Goal: Task Accomplishment & Management: Manage account settings

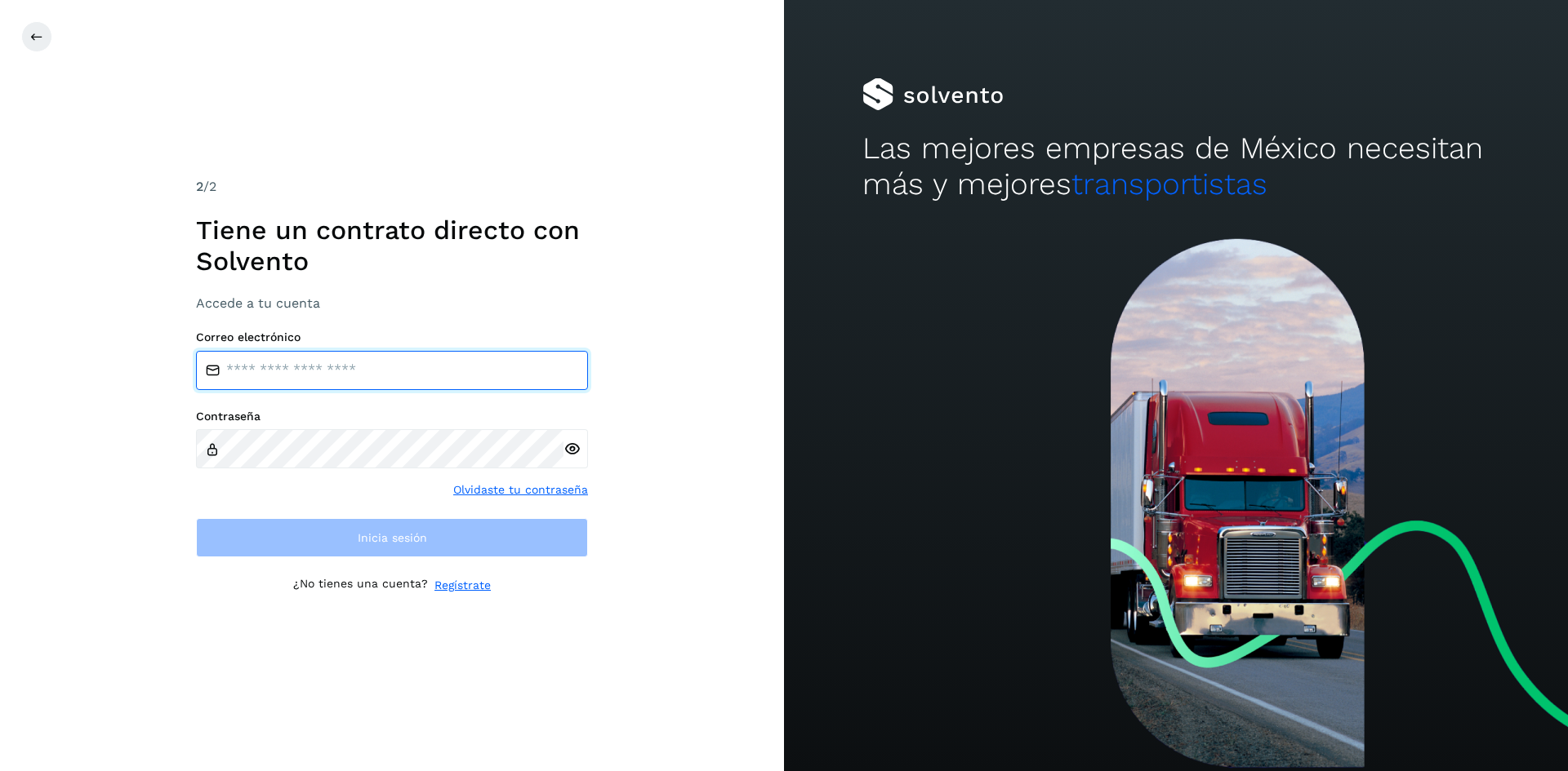
click at [406, 381] on input "email" at bounding box center [391, 370] width 392 height 39
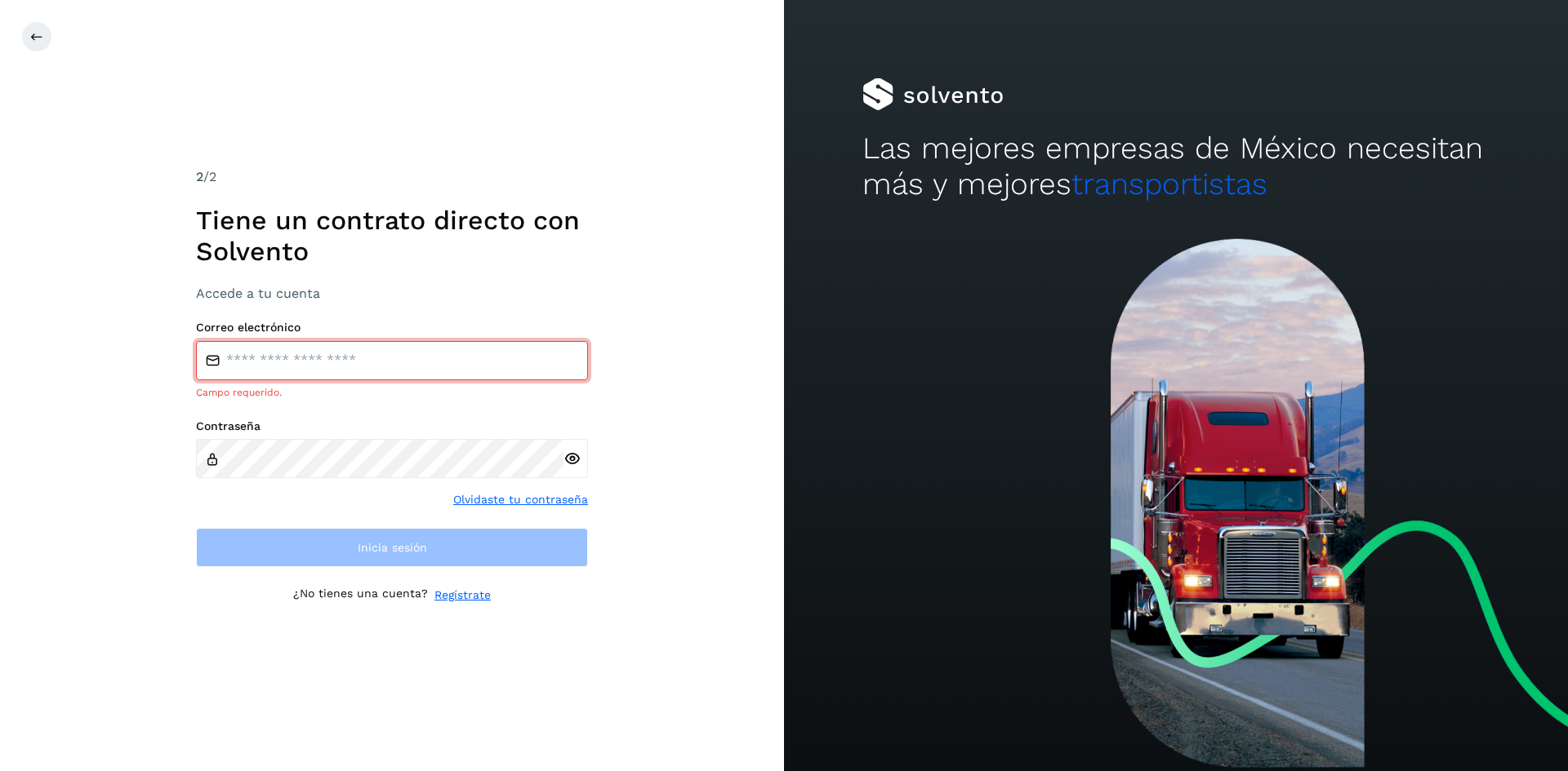
type input "**********"
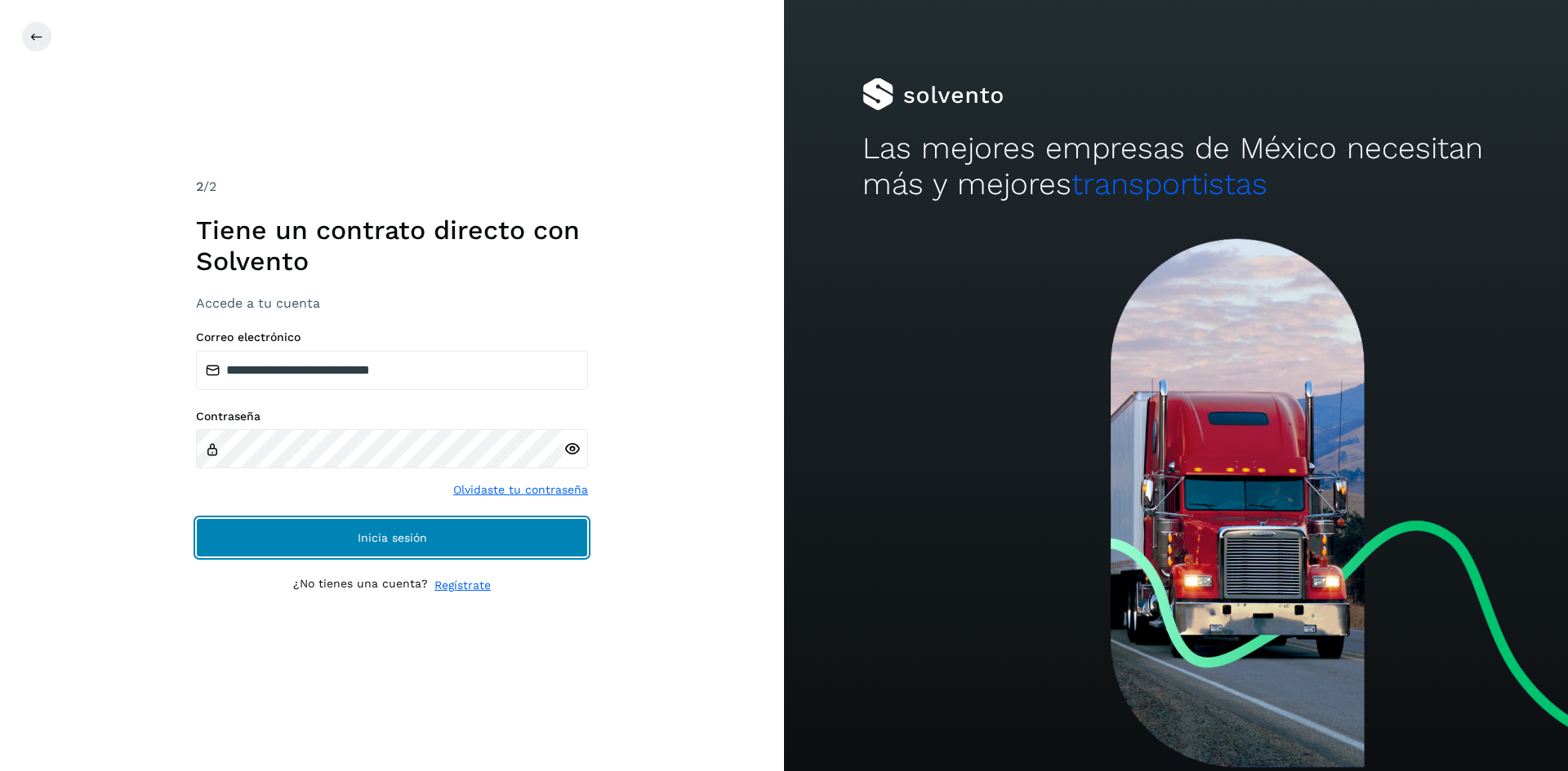
click at [330, 532] on button "Inicia sesión" at bounding box center [391, 538] width 392 height 39
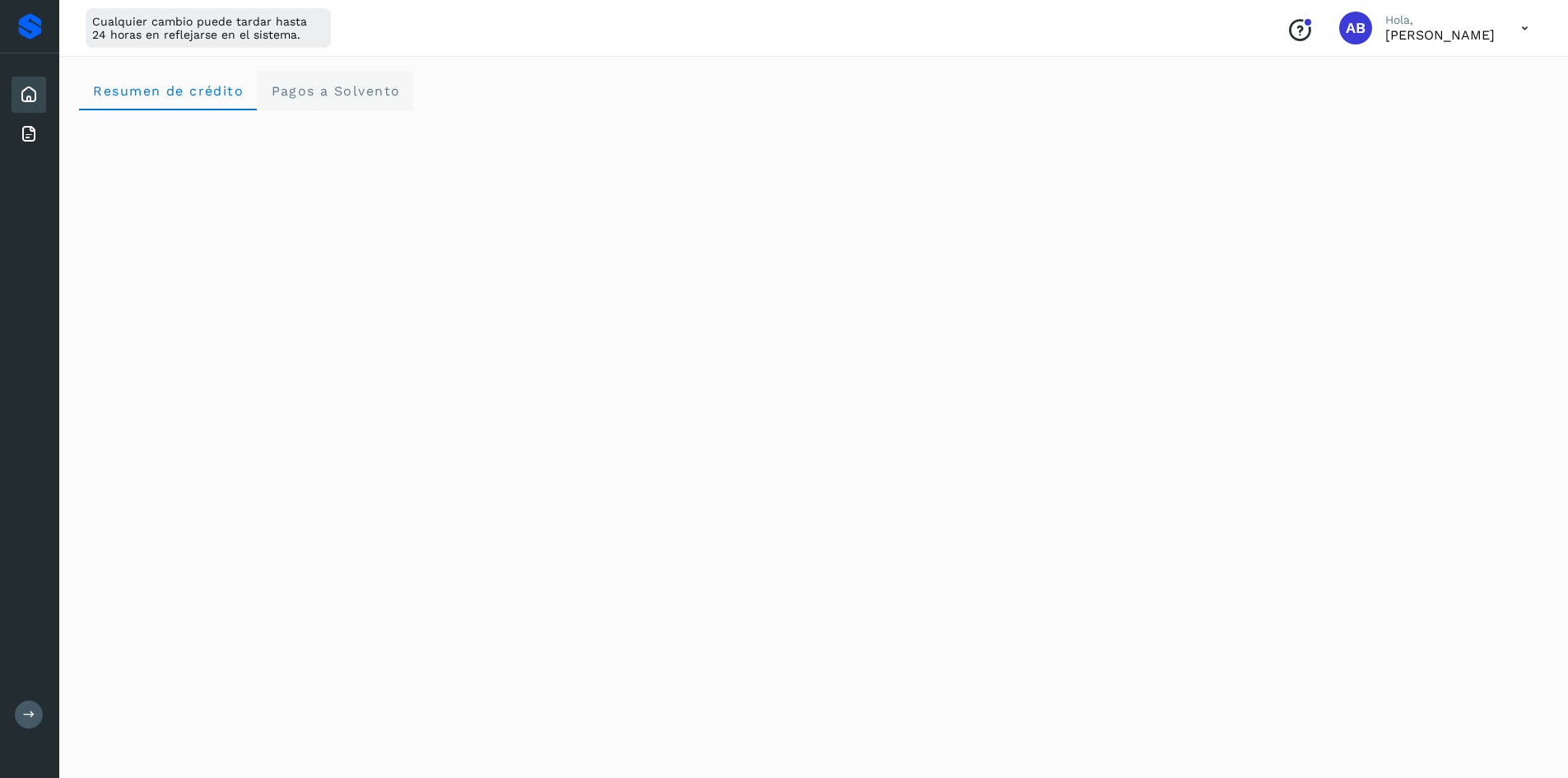
click at [332, 103] on Solvento "Pagos a Solvento" at bounding box center [334, 91] width 157 height 40
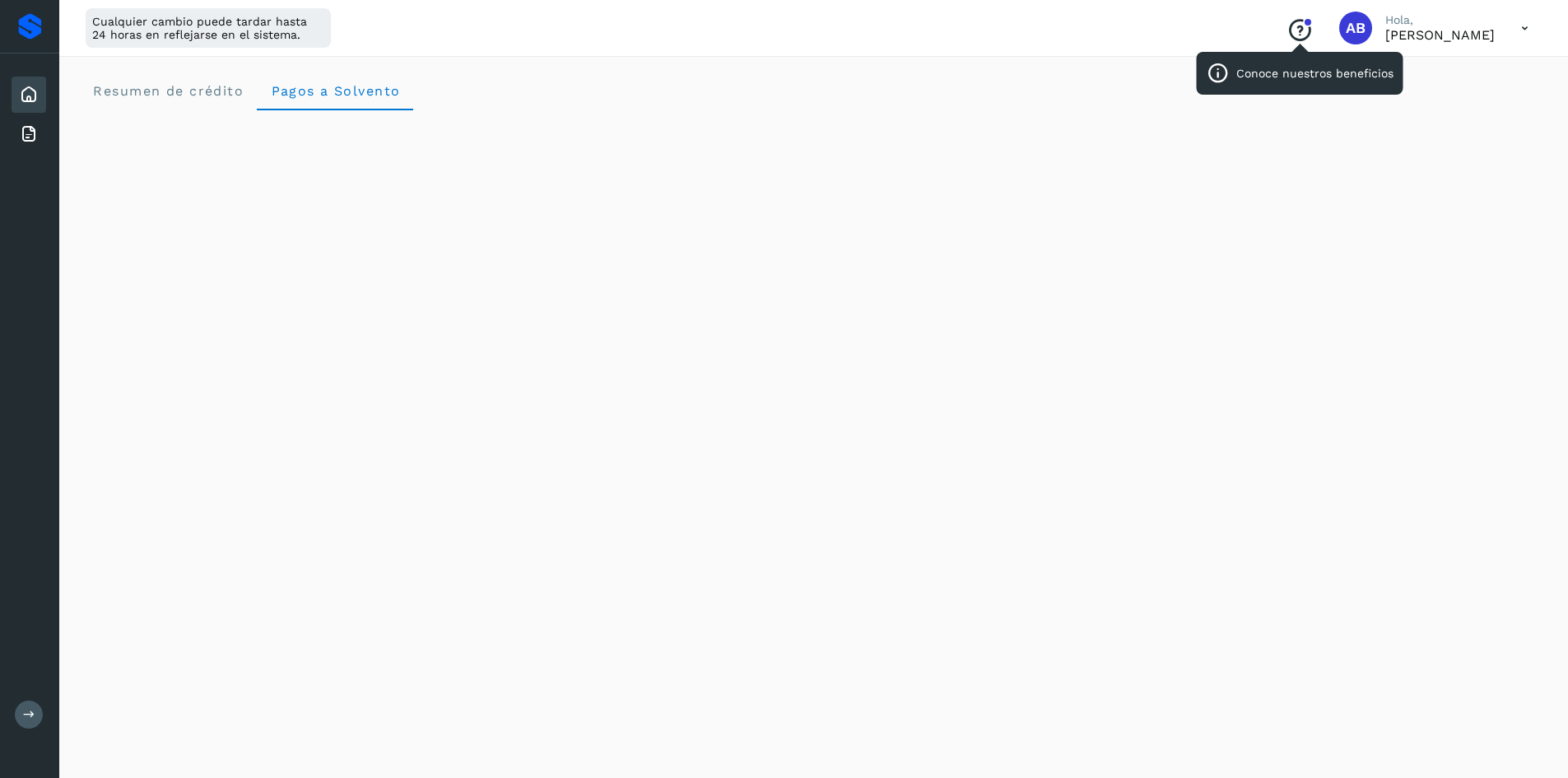
click at [1286, 28] on icon "Conoce nuestros beneficios" at bounding box center [1299, 30] width 26 height 26
click at [184, 79] on crédito "Resumen de crédito" at bounding box center [168, 91] width 178 height 40
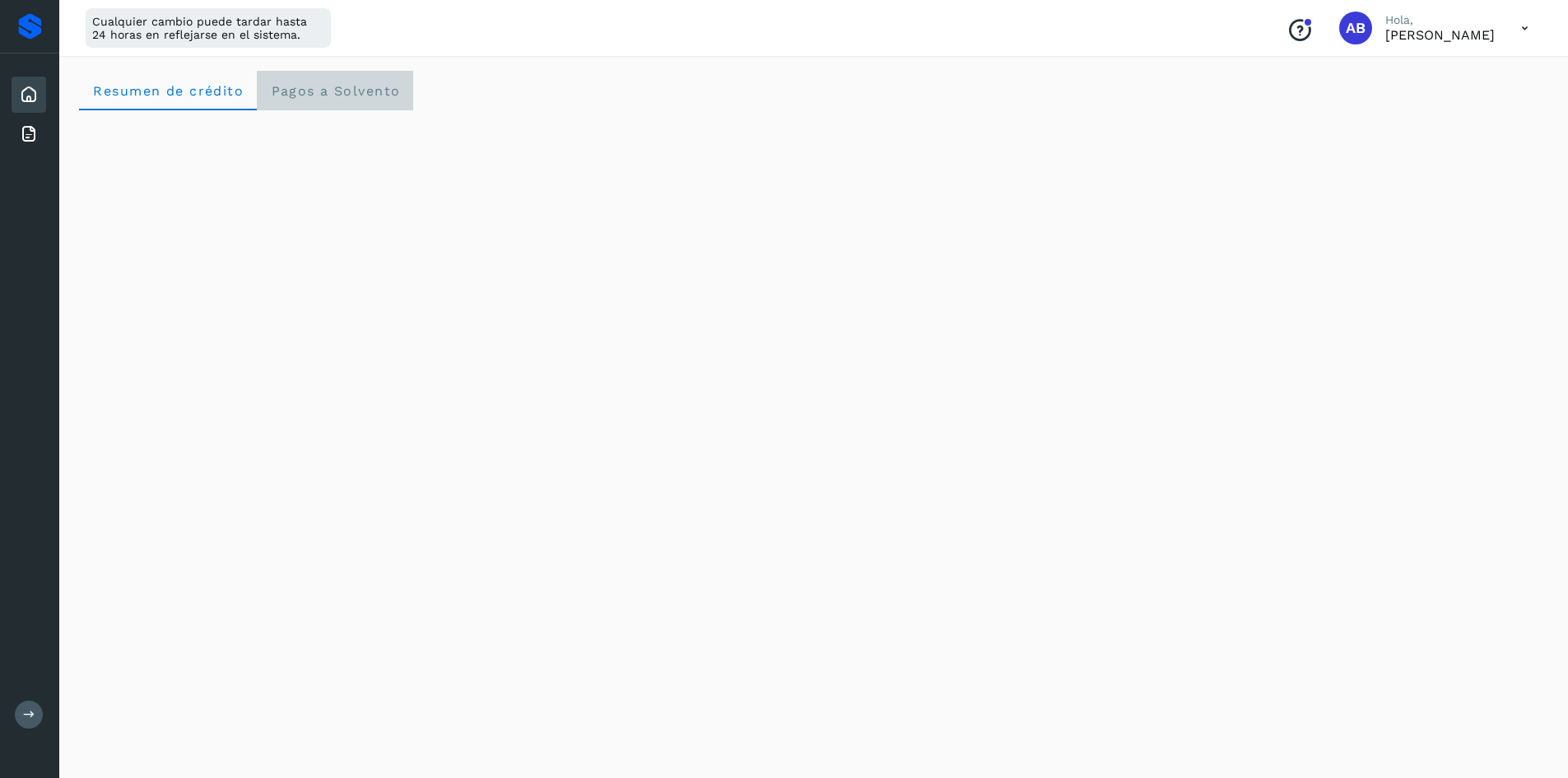
click at [298, 91] on span "Pagos a Solvento" at bounding box center [335, 91] width 130 height 15
click at [173, 91] on span "Resumen de crédito" at bounding box center [168, 91] width 151 height 15
click at [1498, 29] on div "Conoce nuestros beneficios AB Hola, [PERSON_NAME]" at bounding box center [1407, 28] width 268 height 38
click at [1532, 26] on icon at bounding box center [1525, 29] width 34 height 34
click at [1433, 112] on div "Cerrar sesión" at bounding box center [1442, 106] width 195 height 31
